Goal: Task Accomplishment & Management: Manage account settings

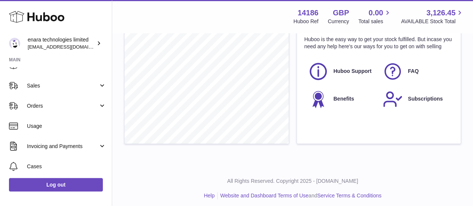
scroll to position [53, 0]
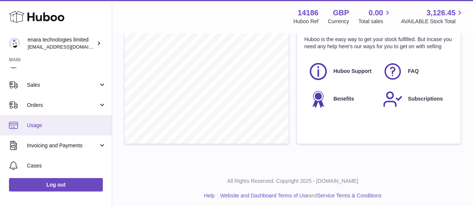
click at [77, 128] on span "Usage" at bounding box center [66, 125] width 79 height 7
